Goal: Task Accomplishment & Management: Complete application form

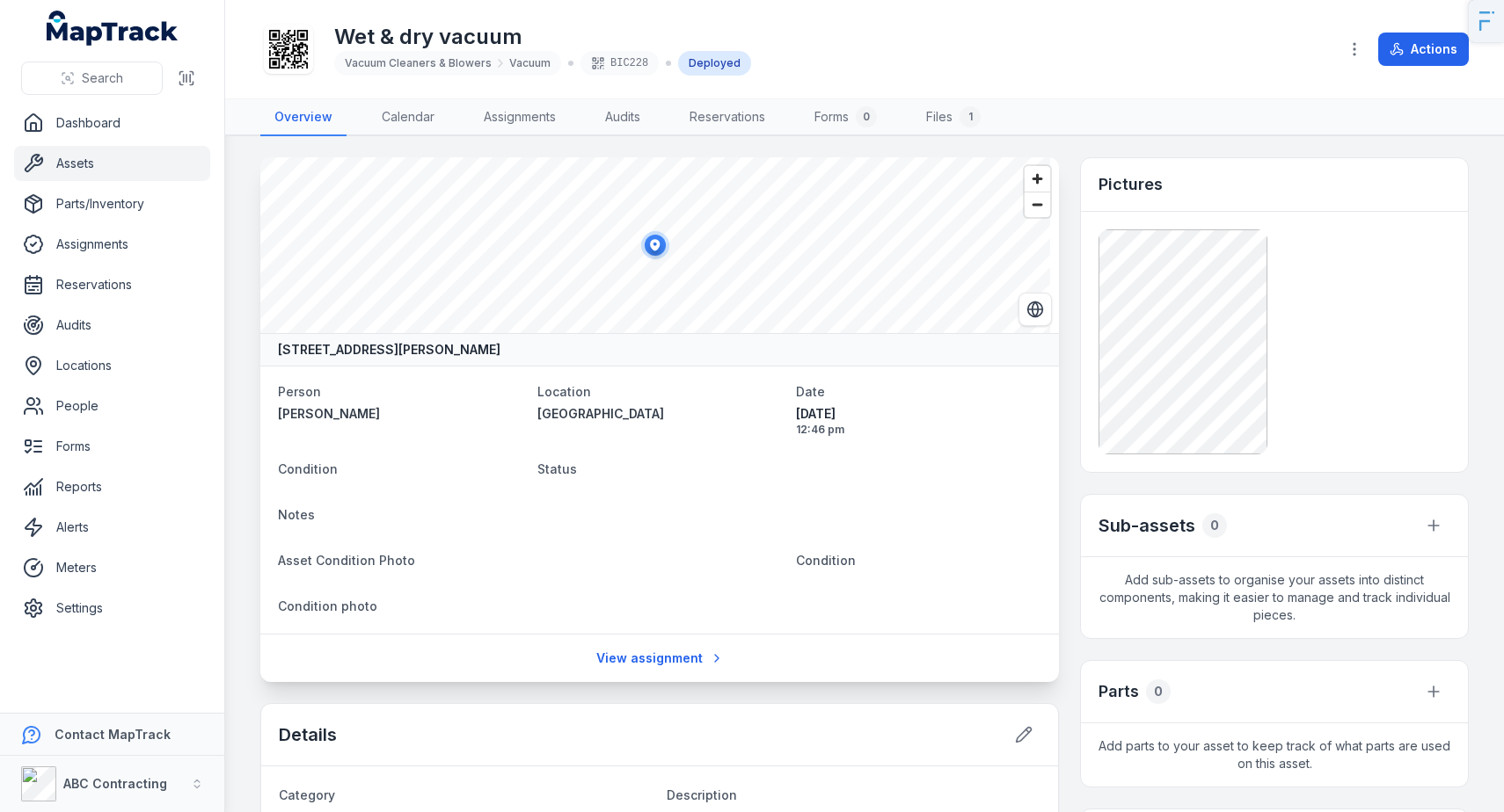
click at [700, 68] on div "Deployed" at bounding box center [714, 63] width 73 height 25
click at [102, 124] on link "Dashboard" at bounding box center [112, 124] width 196 height 35
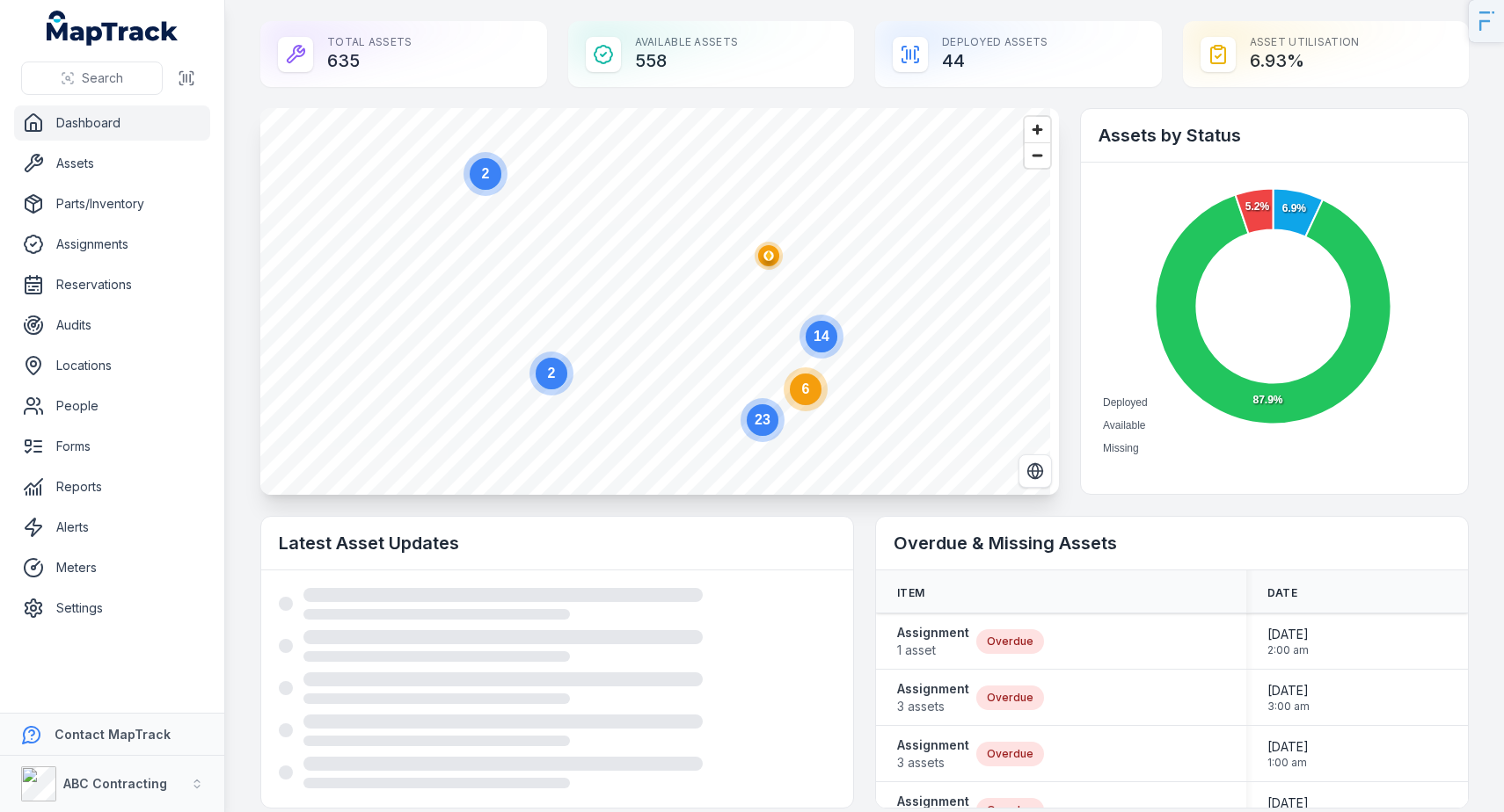
click at [1270, 67] on div "Asset utilisation 6.93 %" at bounding box center [1325, 54] width 286 height 66
click at [1271, 72] on div "Asset utilisation 6.93 %" at bounding box center [1325, 54] width 286 height 66
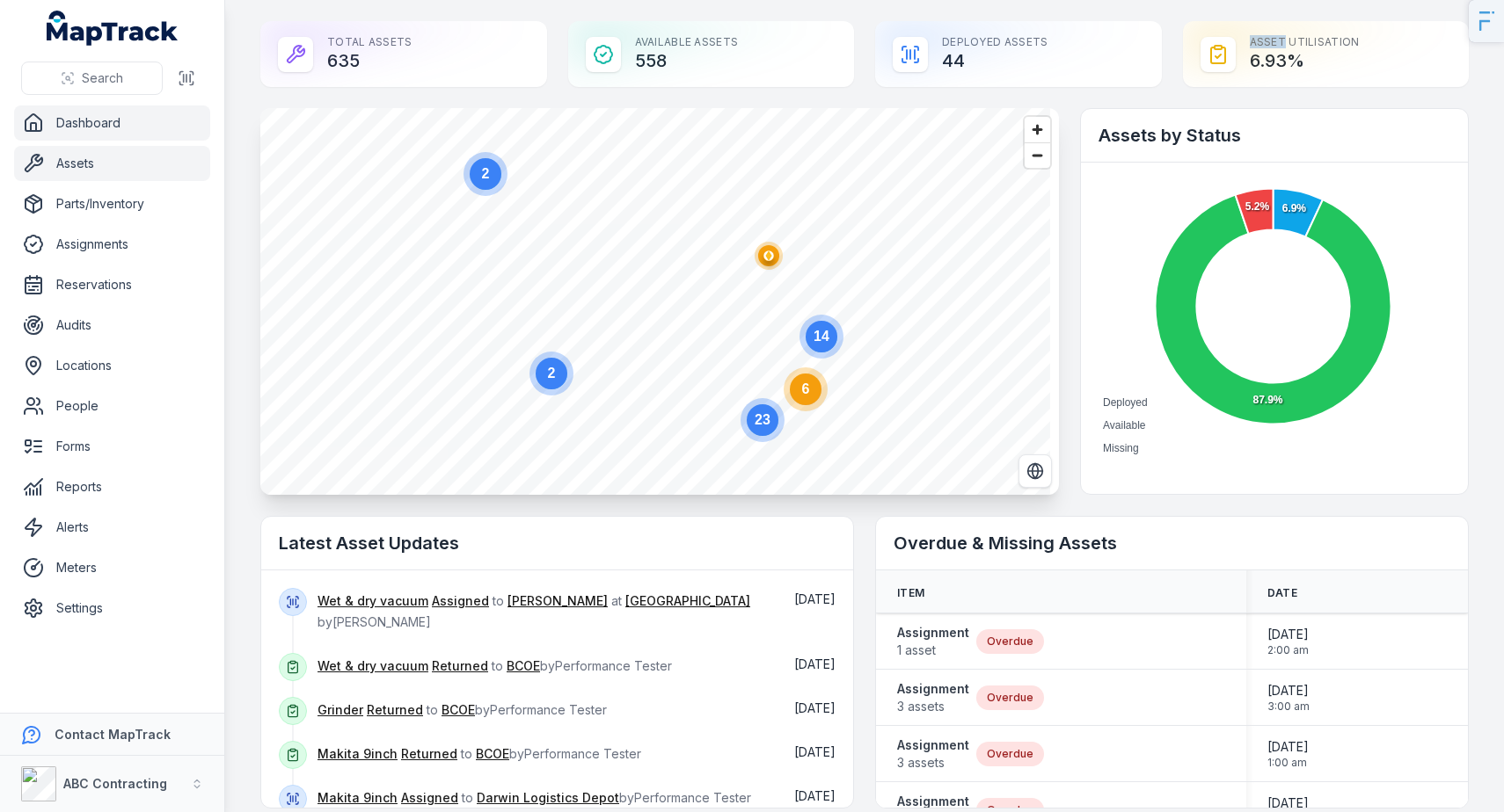
click at [75, 171] on link "Assets" at bounding box center [112, 164] width 196 height 35
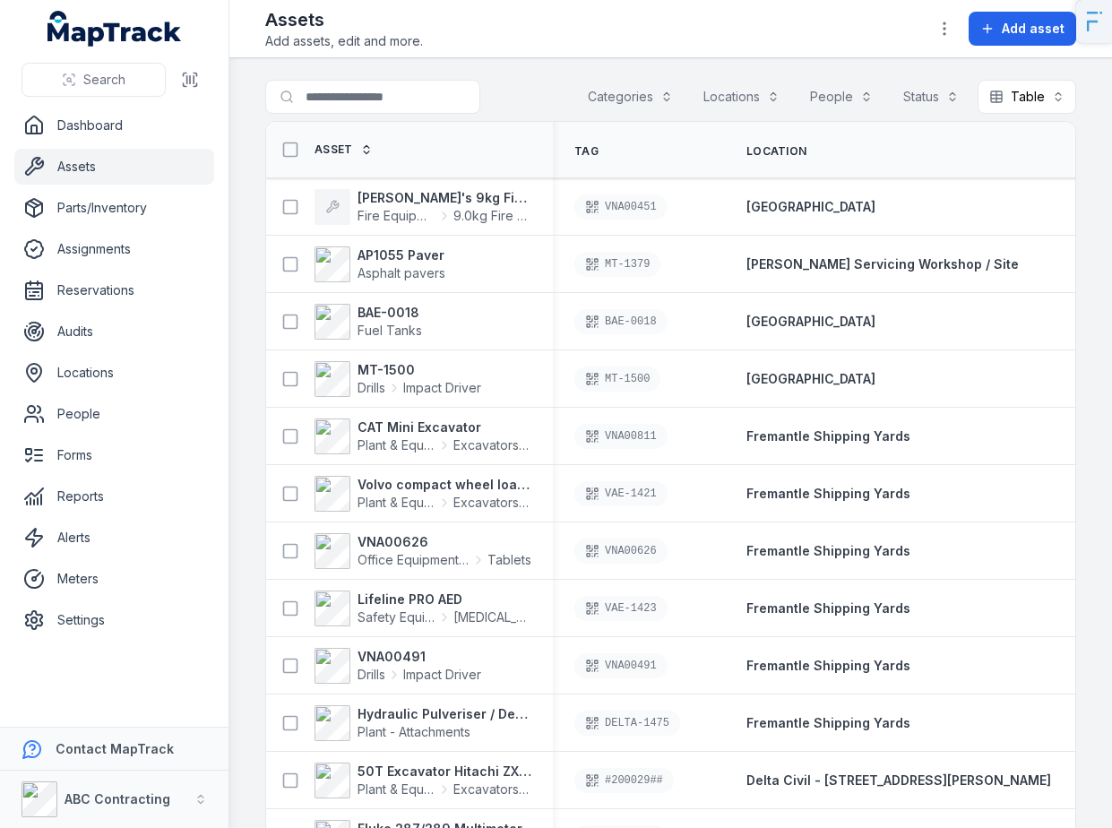
click at [834, 48] on div "Assets Add assets, edit and more. Add asset" at bounding box center [670, 28] width 811 height 43
click at [56, 137] on link "Dashboard" at bounding box center [114, 126] width 200 height 36
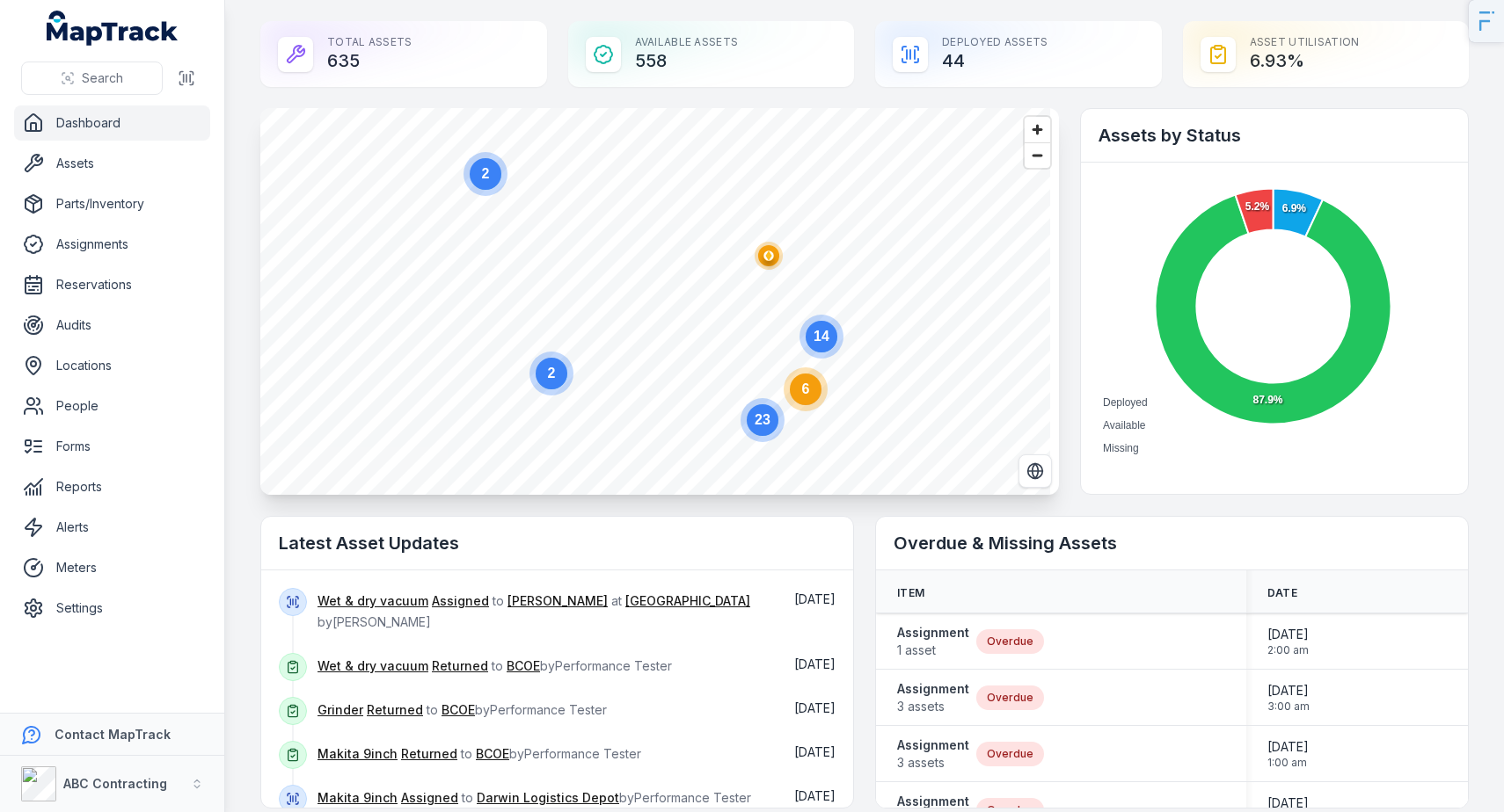
click at [812, 384] on circle at bounding box center [805, 389] width 31 height 31
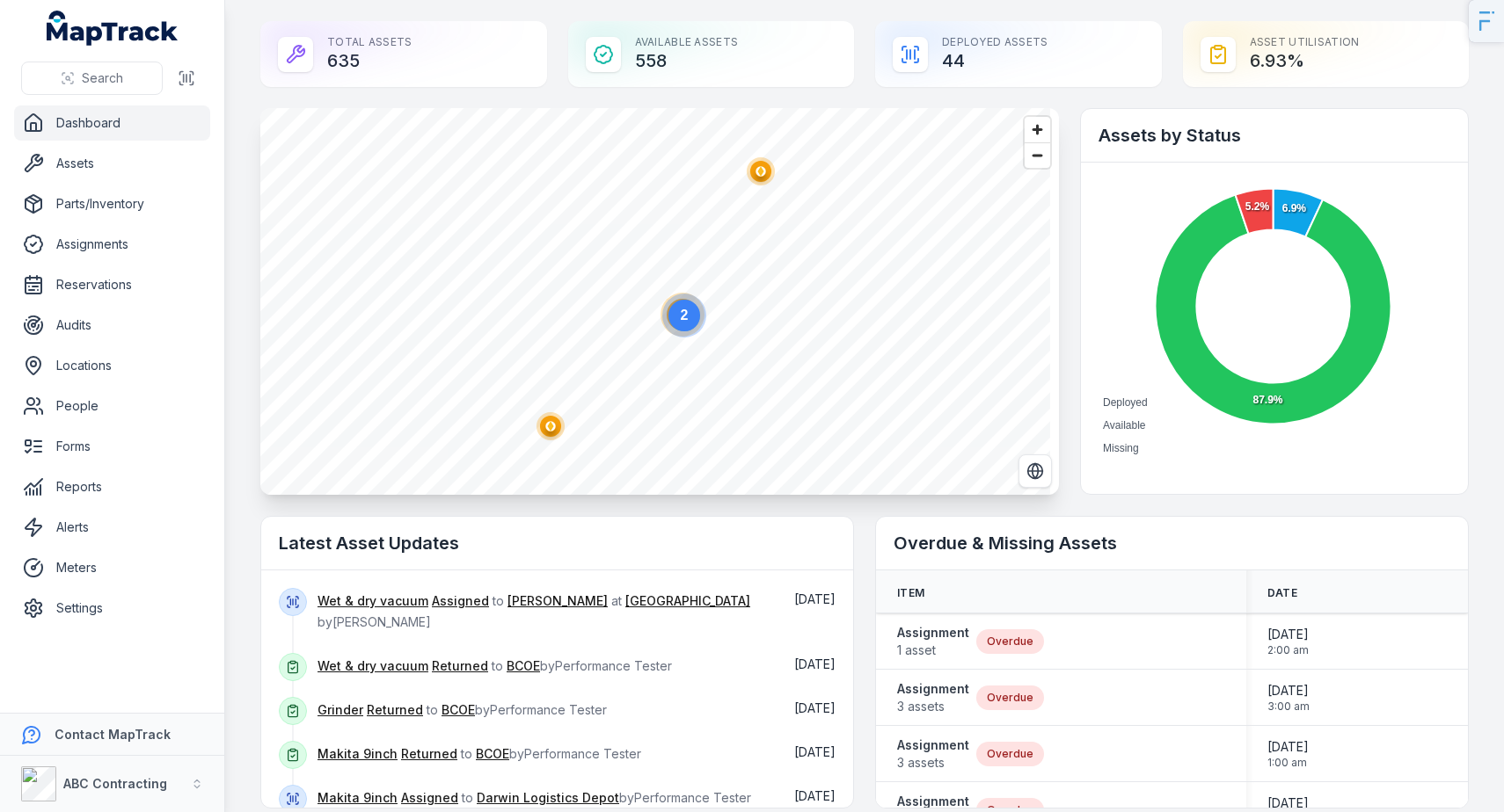
click at [682, 321] on text "2" at bounding box center [685, 315] width 8 height 15
click at [1035, 127] on span "Zoom in" at bounding box center [1037, 129] width 26 height 25
click at [1032, 129] on span "Zoom in" at bounding box center [1037, 129] width 26 height 25
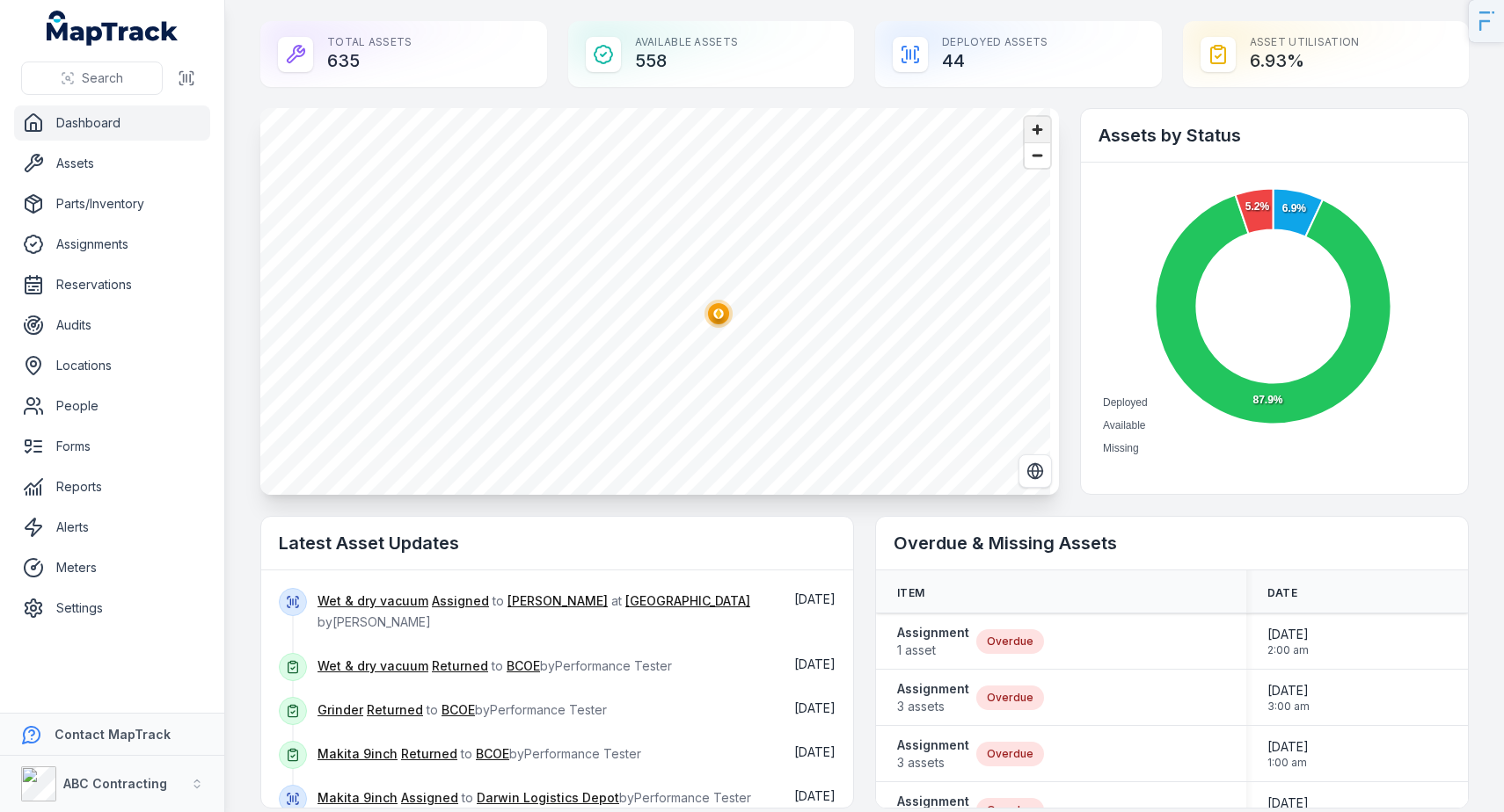
click at [1032, 129] on span "Zoom in" at bounding box center [1037, 129] width 26 height 25
click at [758, 345] on circle "button" at bounding box center [760, 345] width 4 height 4
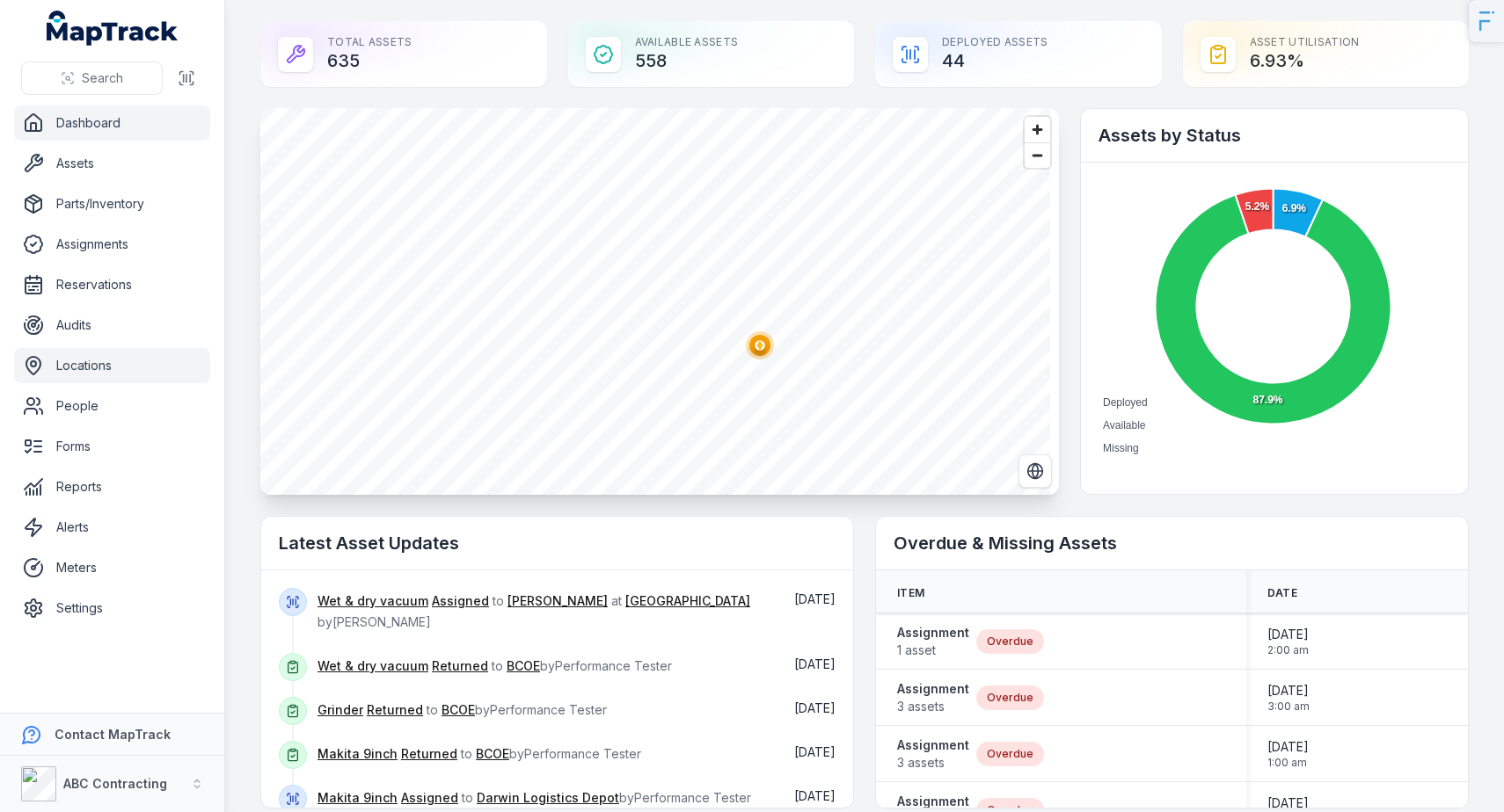
click at [71, 373] on link "Locations" at bounding box center [112, 366] width 196 height 35
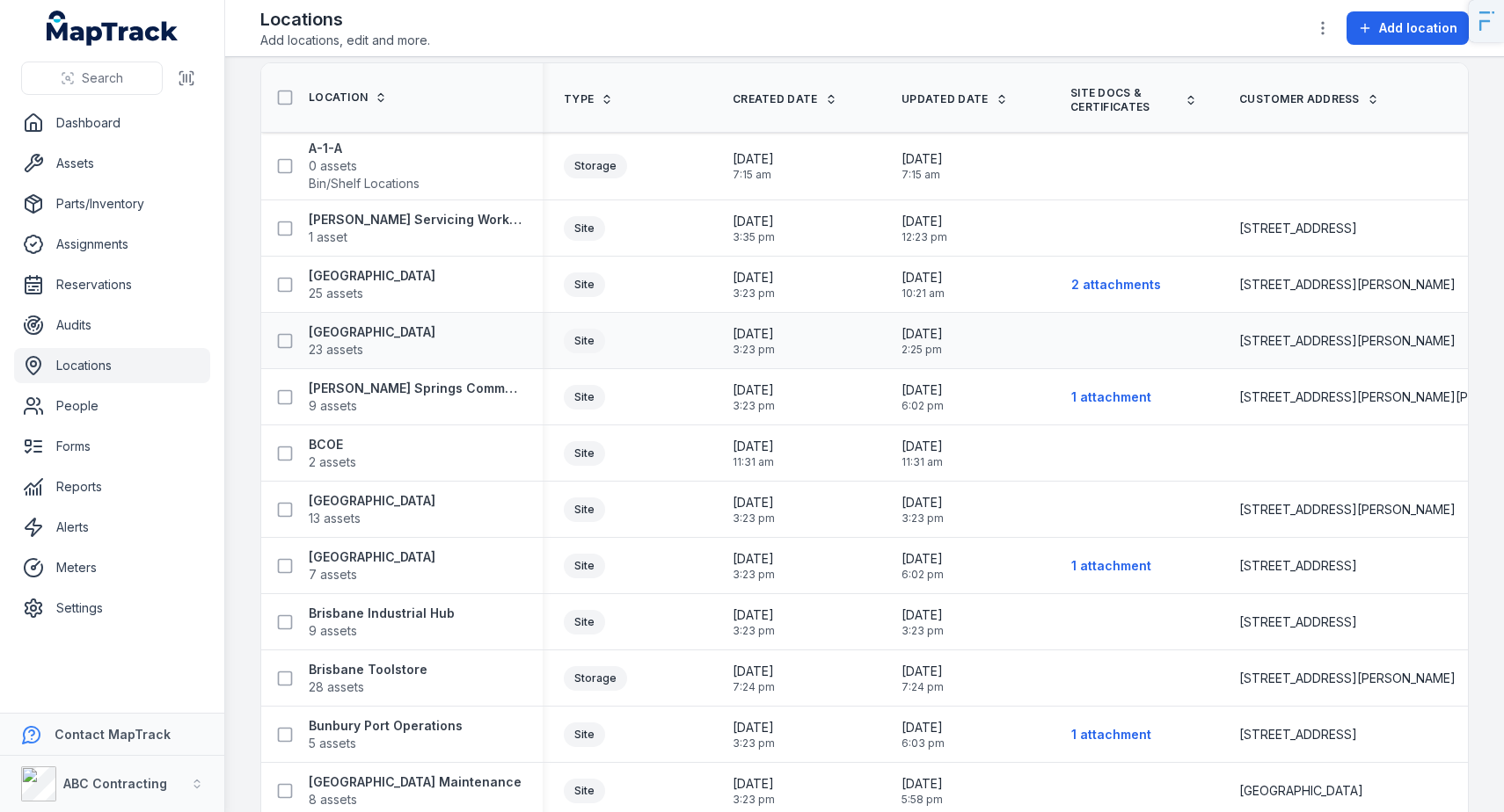
scroll to position [28, 0]
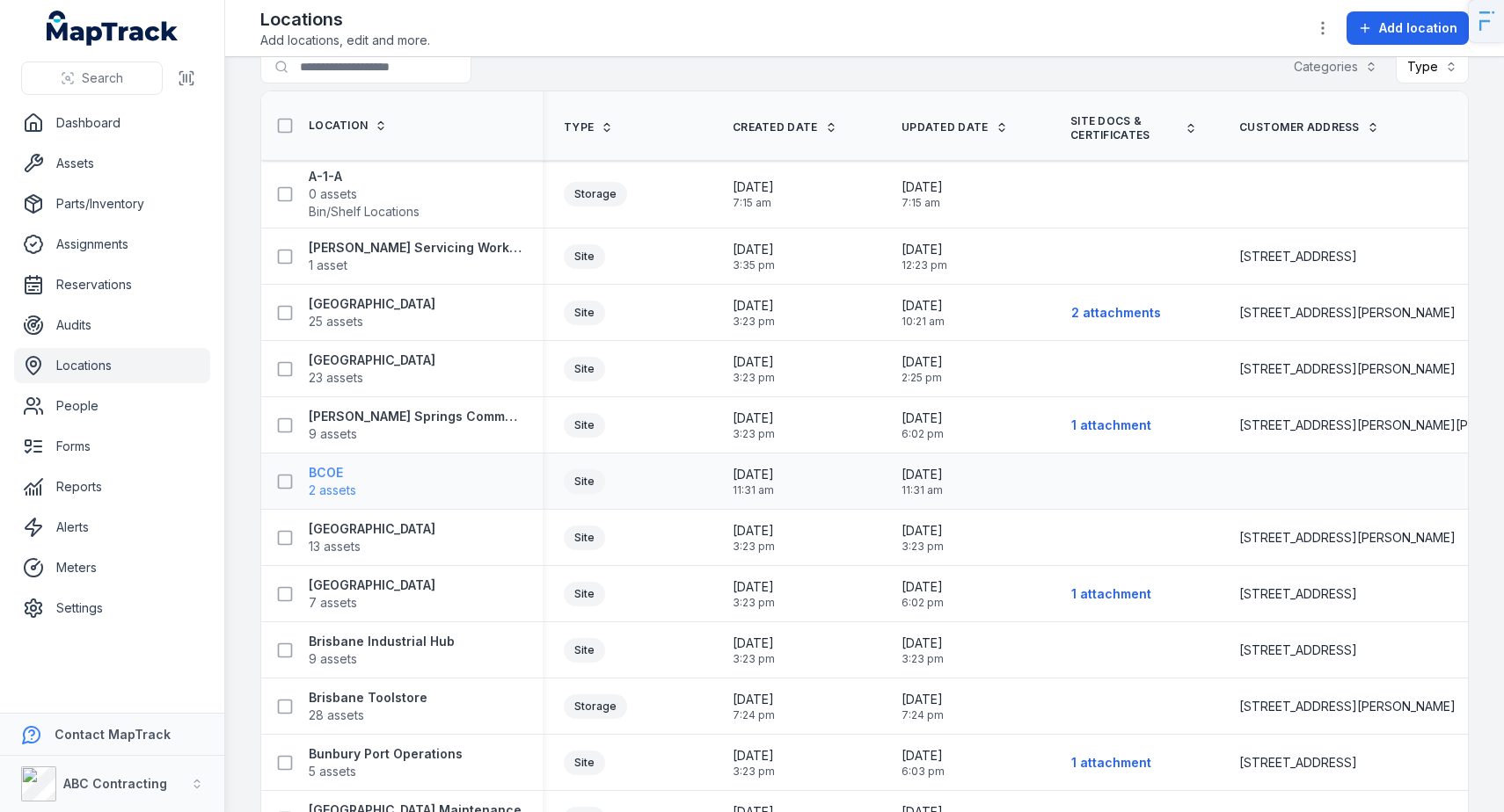
click at [313, 477] on strong "BCOE" at bounding box center [333, 473] width 47 height 18
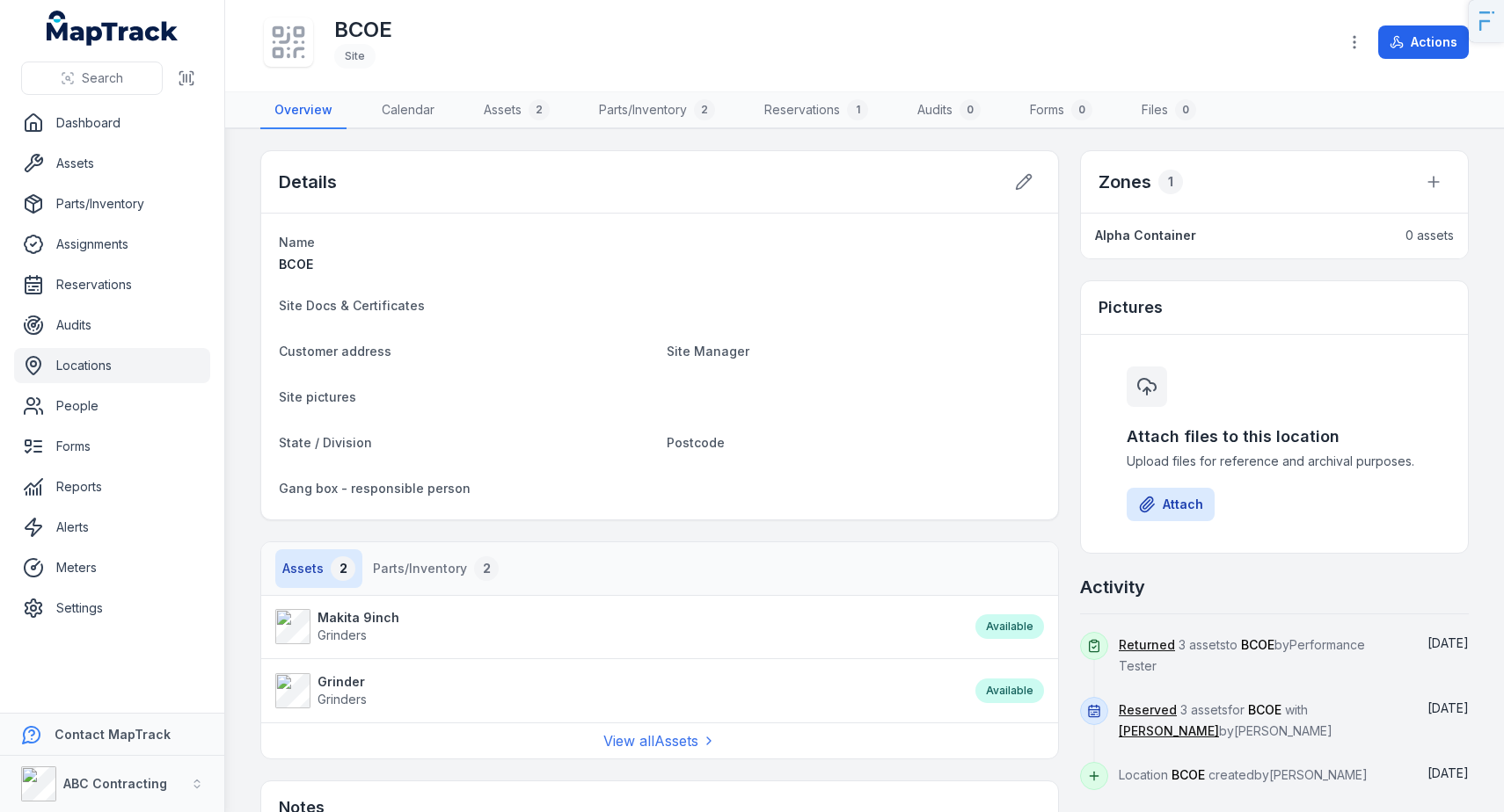
click at [101, 368] on link "Locations" at bounding box center [112, 366] width 196 height 35
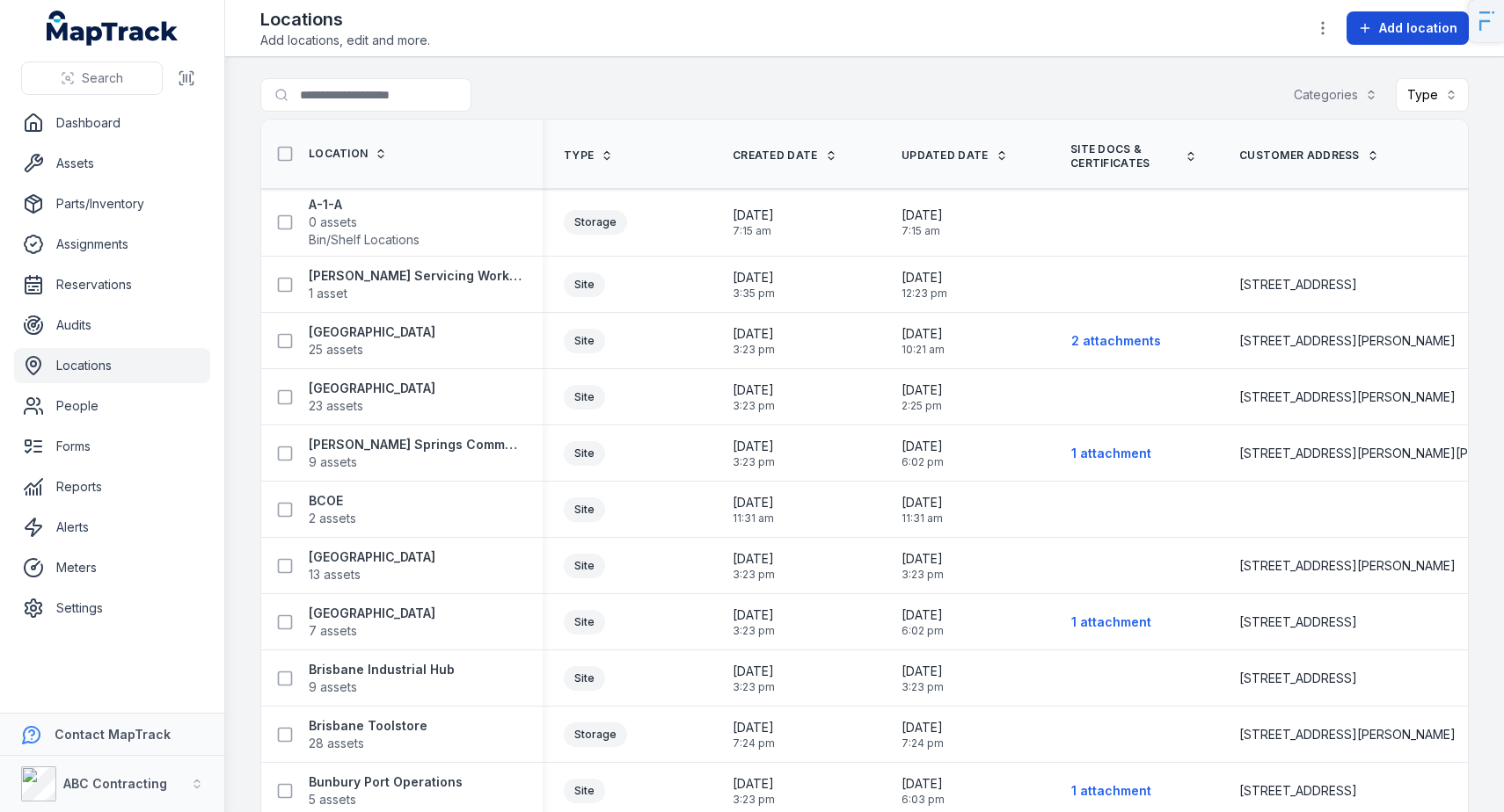
click at [1428, 13] on button "Add location" at bounding box center [1407, 28] width 123 height 33
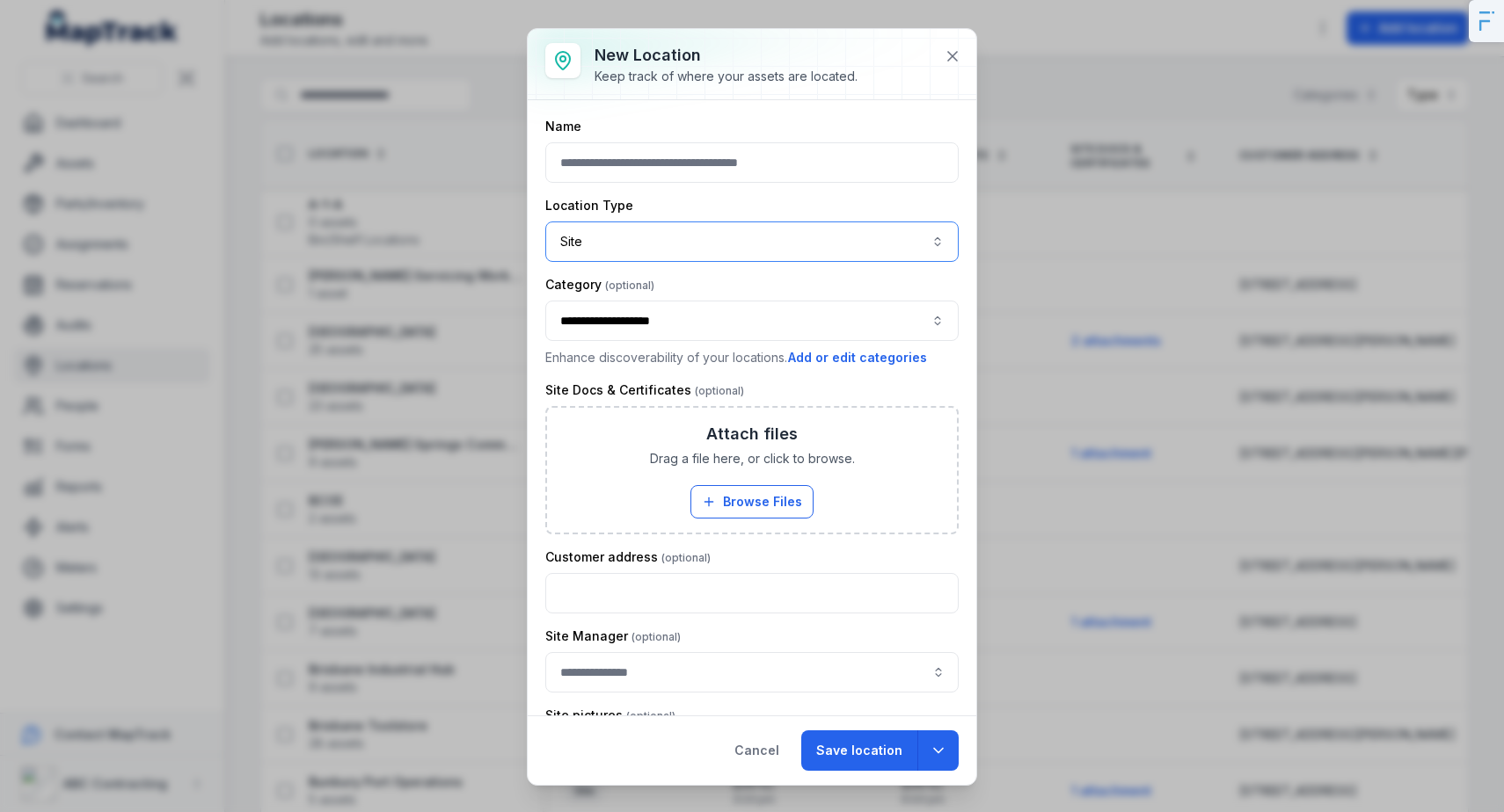
click at [707, 249] on button "Site ****" at bounding box center [752, 241] width 413 height 40
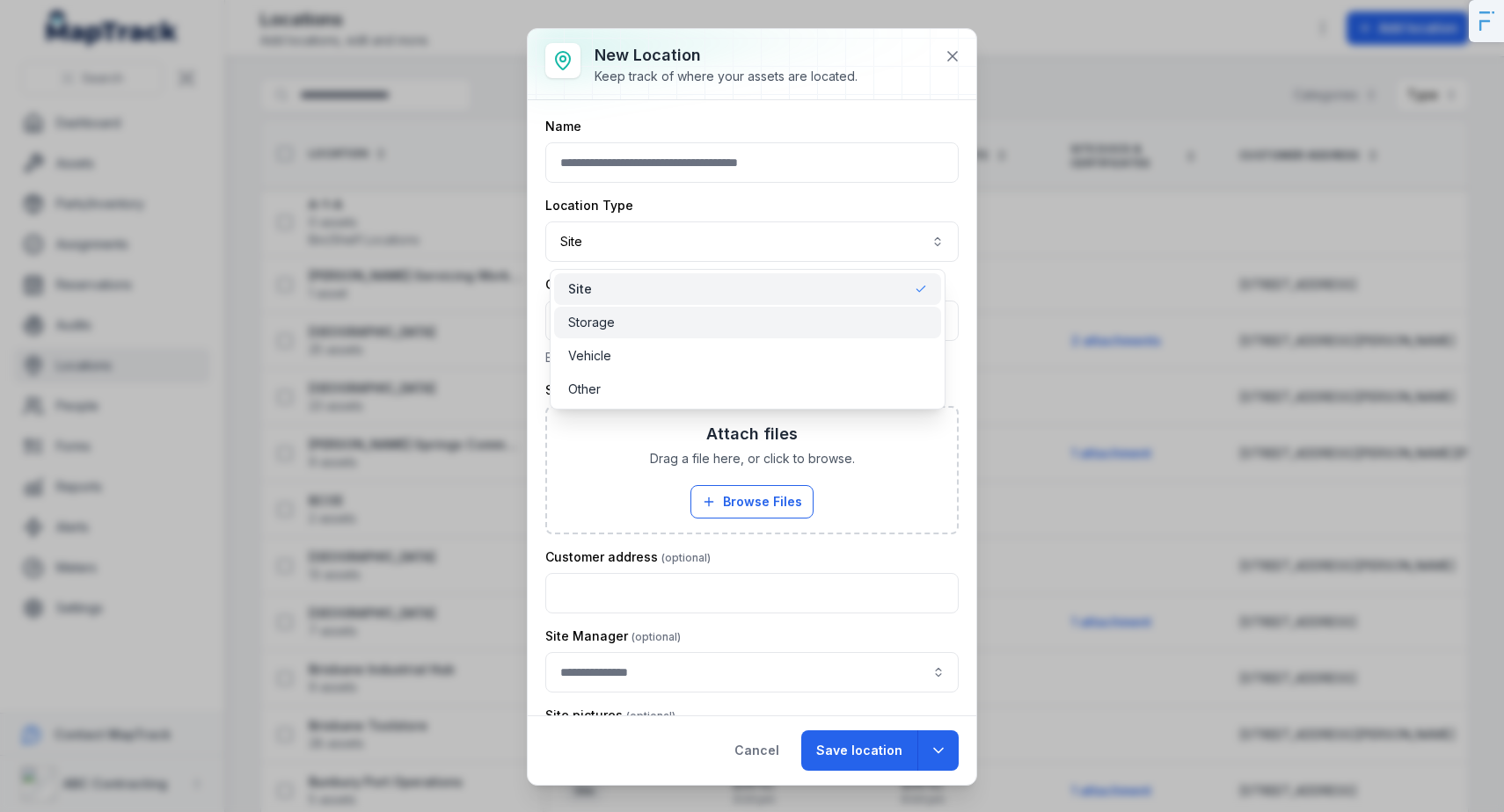
click at [607, 321] on span "Storage" at bounding box center [592, 323] width 47 height 18
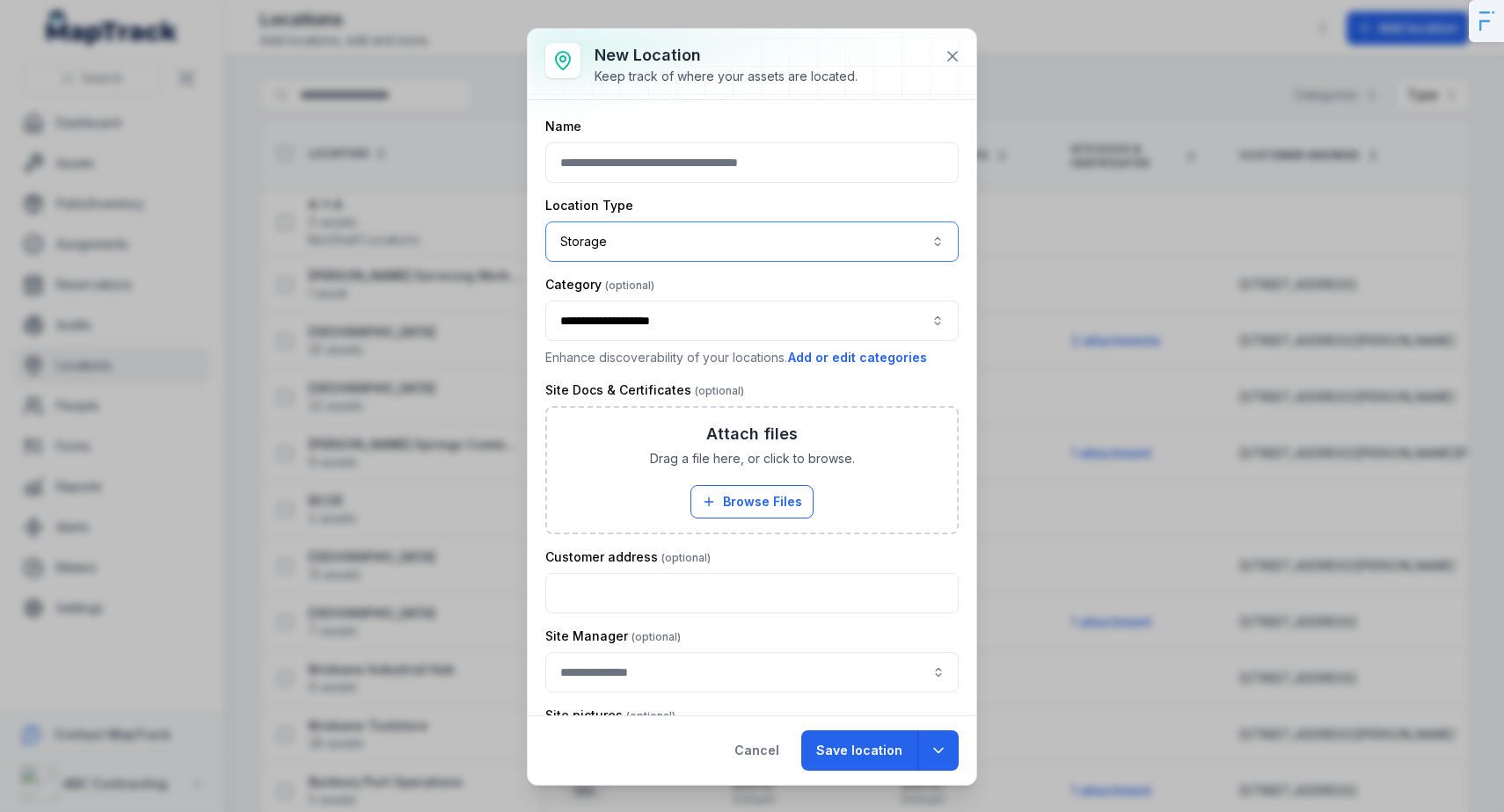
click at [604, 240] on button "Storage *******" at bounding box center [752, 241] width 413 height 40
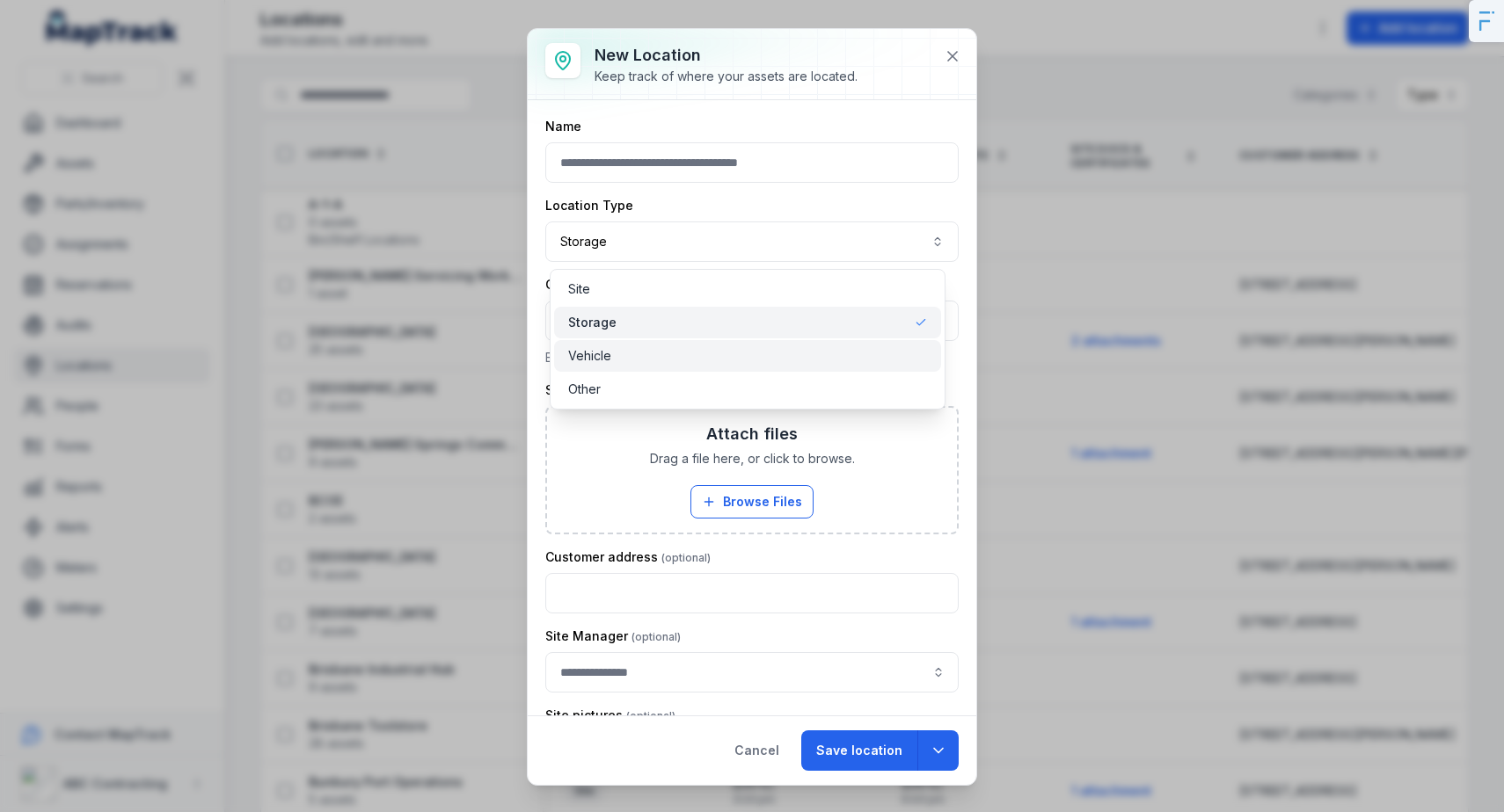
click at [587, 358] on span "Vehicle" at bounding box center [590, 356] width 43 height 18
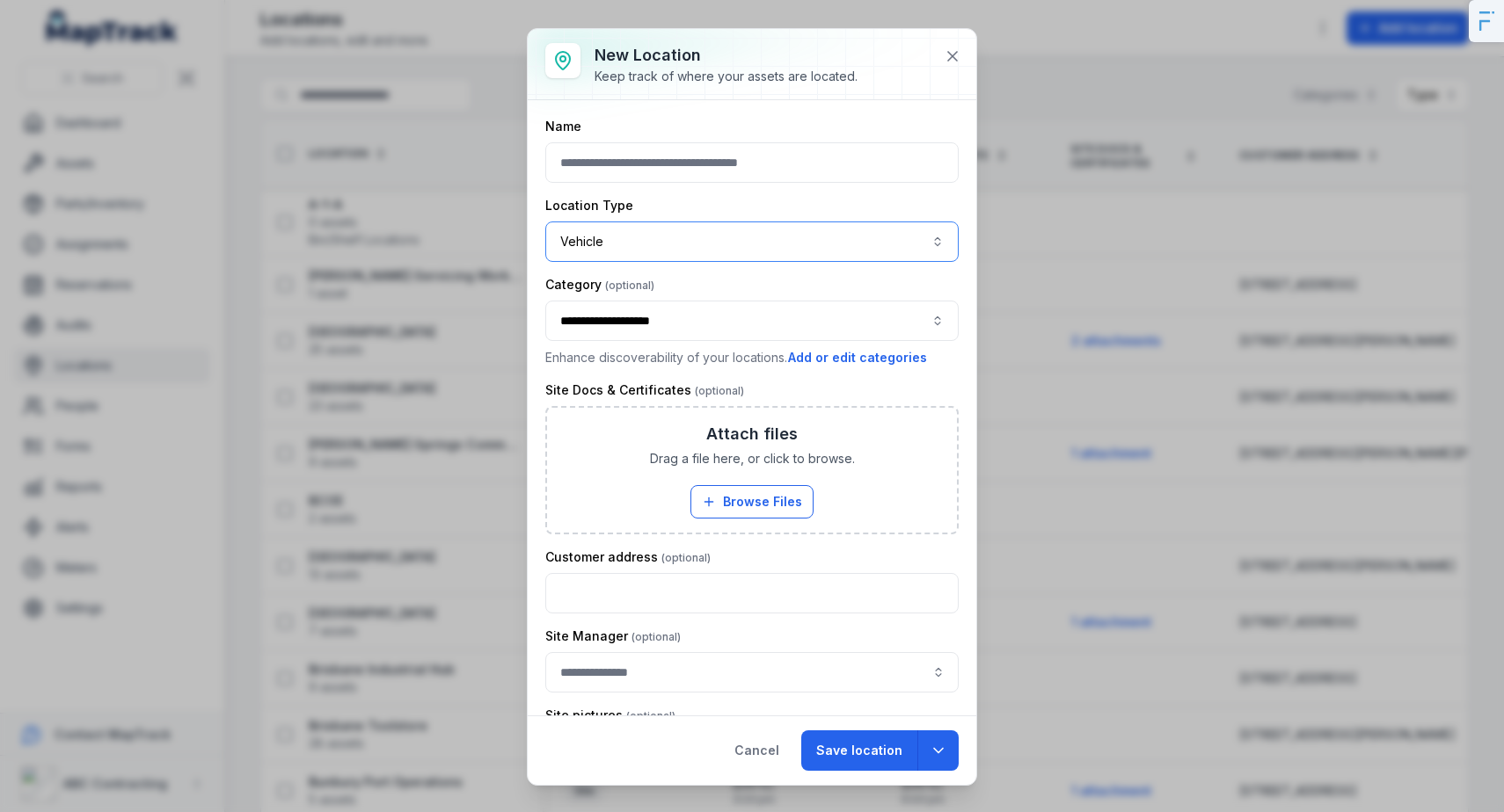
click at [711, 321] on div "**********" at bounding box center [752, 321] width 413 height 40
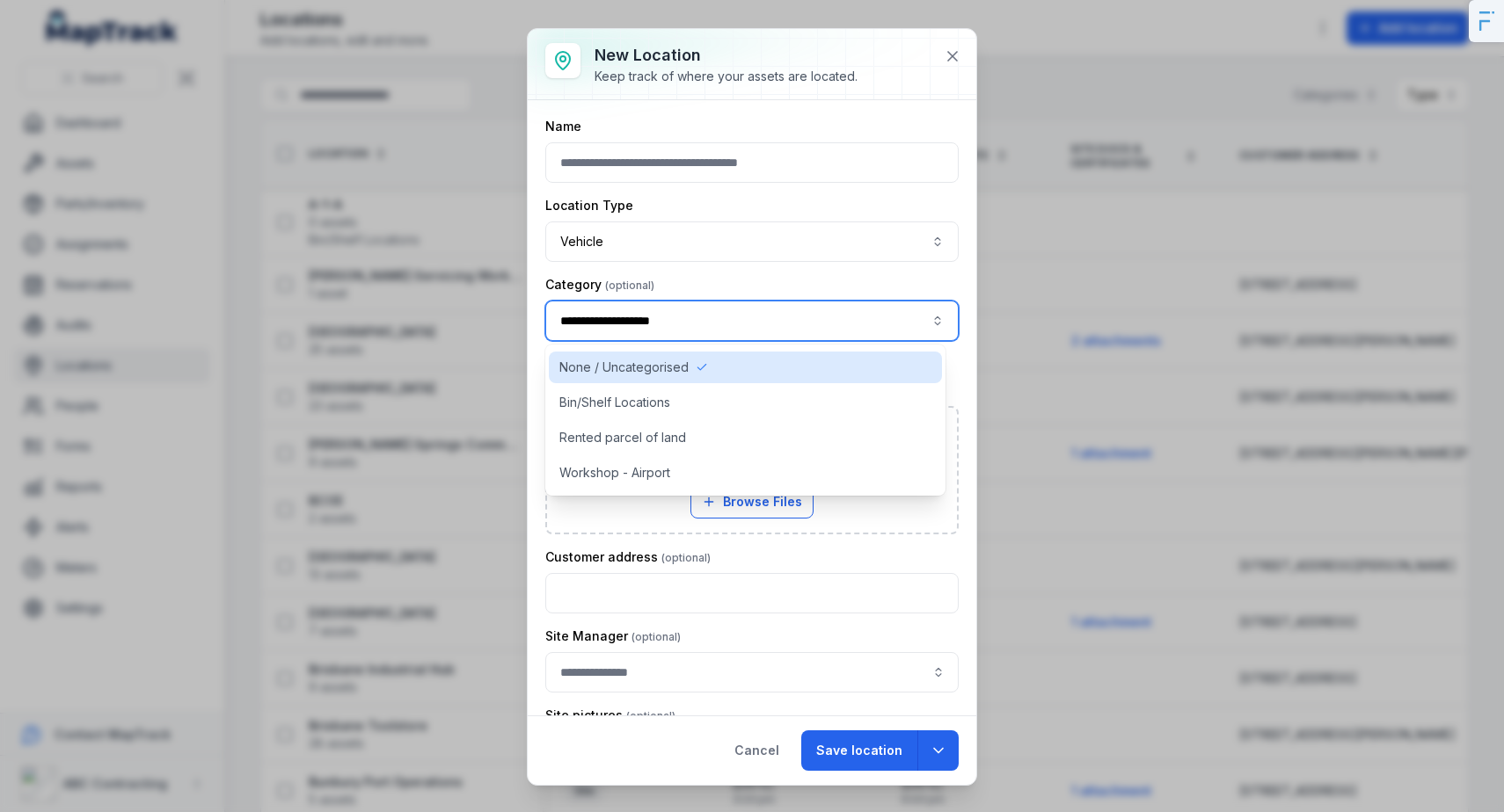
click at [815, 206] on div "Location Type" at bounding box center [752, 206] width 413 height 18
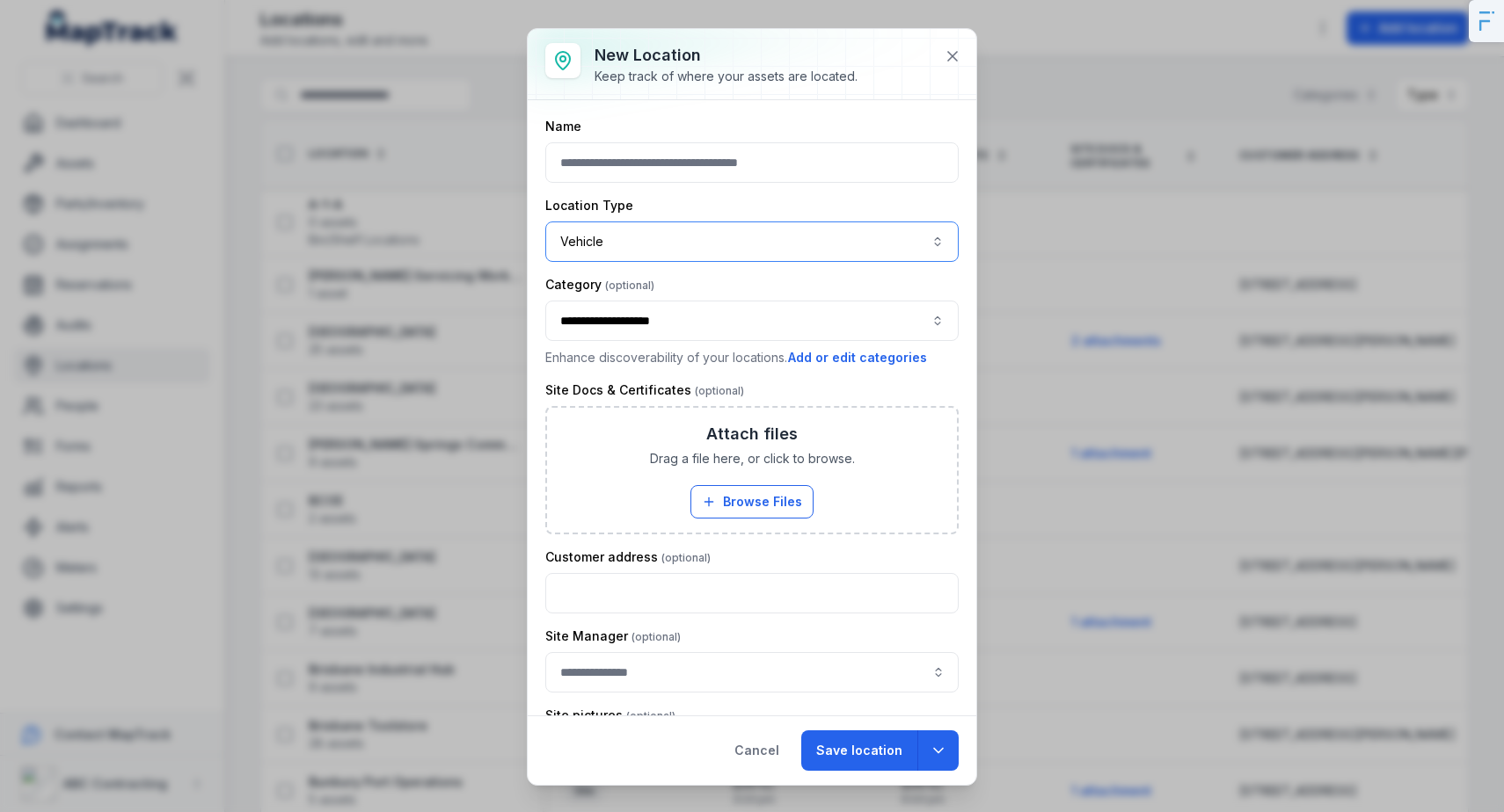
click at [726, 258] on button "Vehicle *******" at bounding box center [752, 241] width 413 height 40
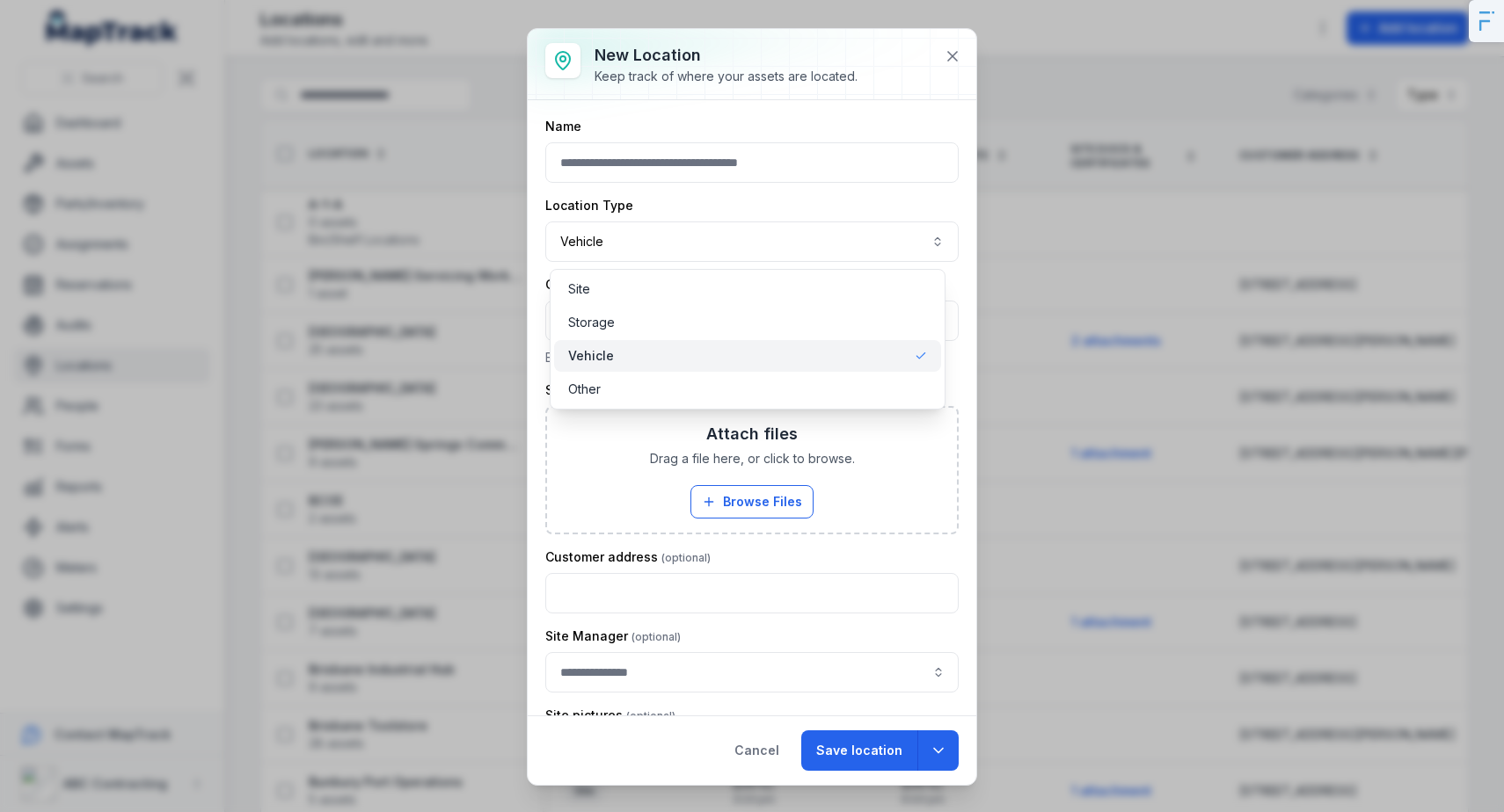
click at [744, 207] on div "Location Type Vehicle *******" at bounding box center [752, 229] width 413 height 65
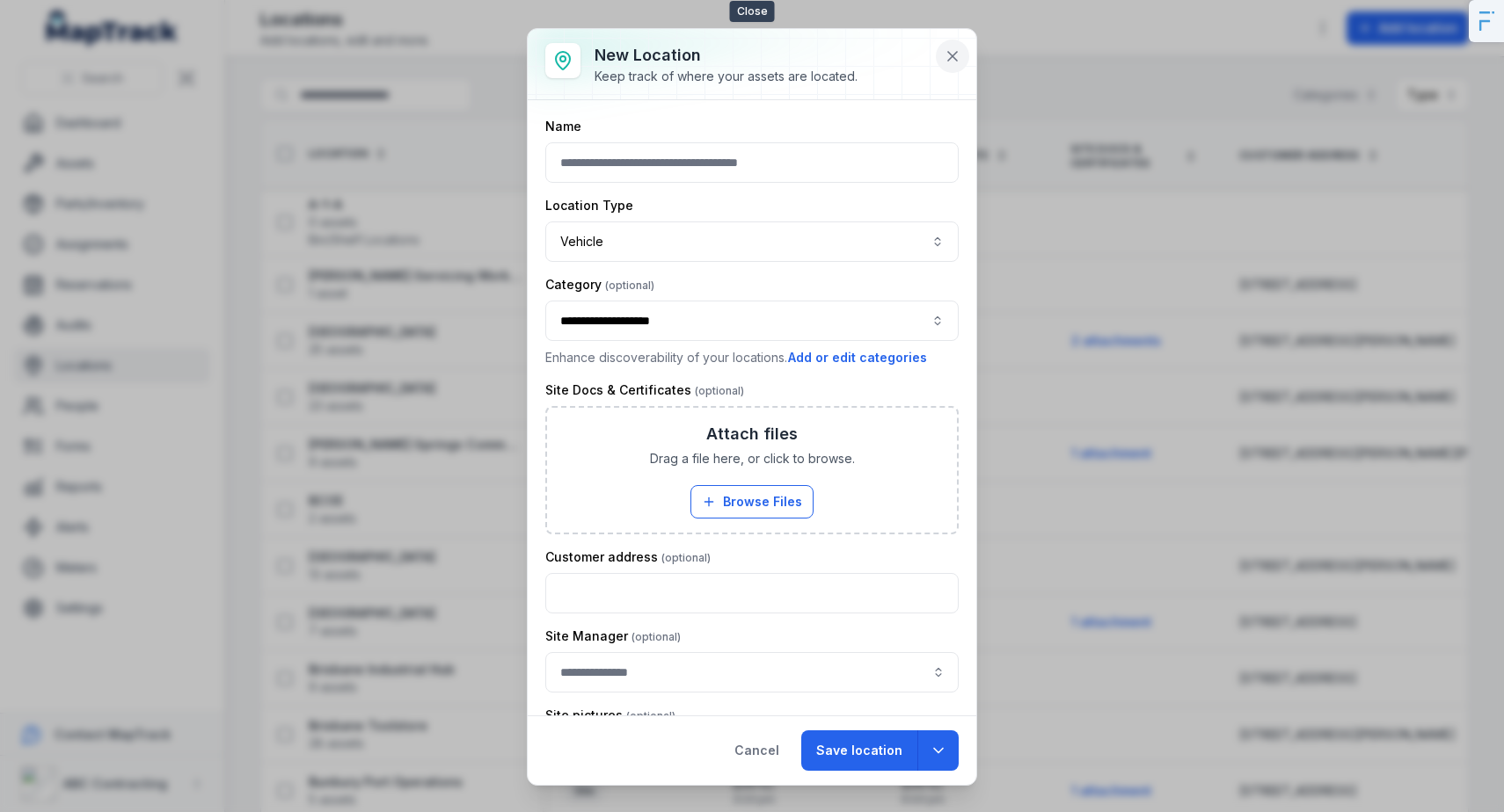
click at [948, 52] on icon at bounding box center [952, 56] width 9 height 9
